Goal: Check status: Check status

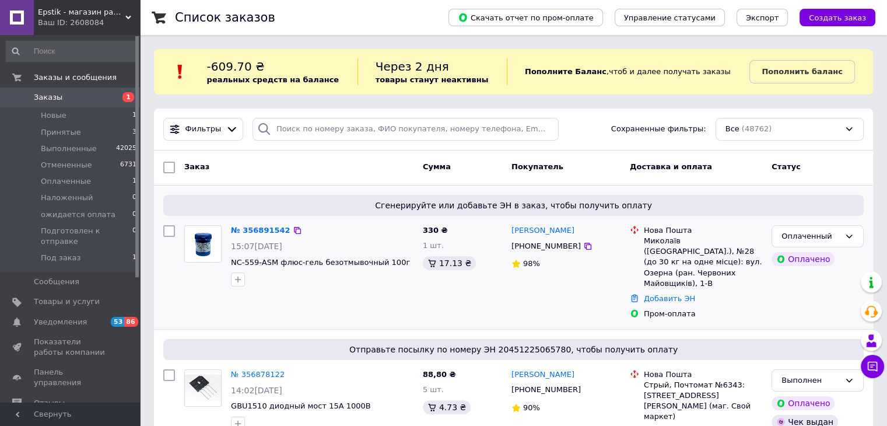
click at [250, 224] on div "№ 356891542" at bounding box center [261, 230] width 62 height 13
click at [249, 226] on link "№ 356891542" at bounding box center [261, 230] width 60 height 9
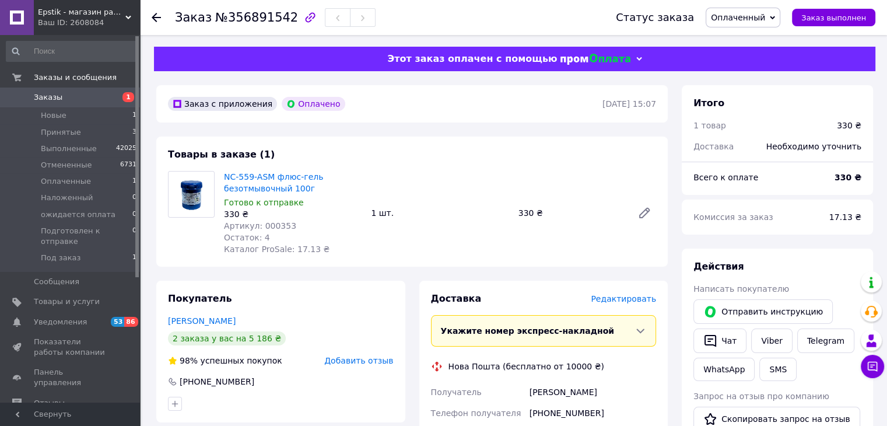
click at [80, 92] on span "Заказы" at bounding box center [71, 97] width 74 height 11
